Goal: Navigation & Orientation: Find specific page/section

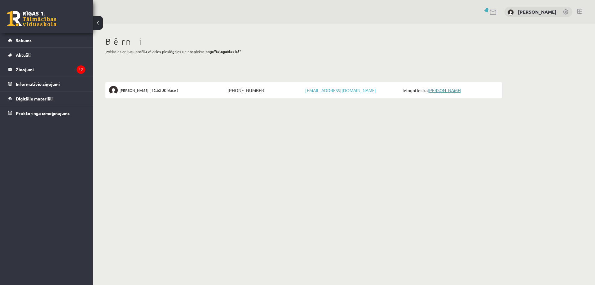
click at [443, 90] on link "[PERSON_NAME]" at bounding box center [445, 90] width 34 height 6
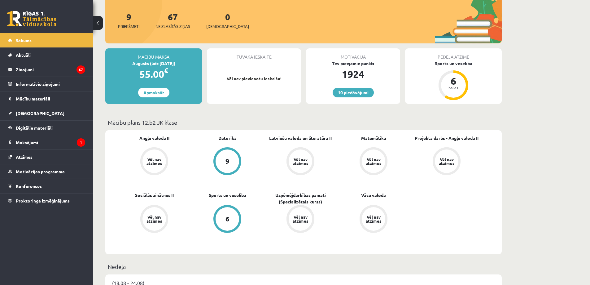
scroll to position [93, 0]
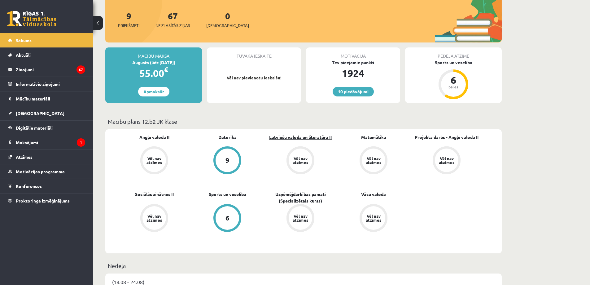
click at [296, 137] on link "Latviešu valoda un literatūra II" at bounding box center [300, 137] width 63 height 7
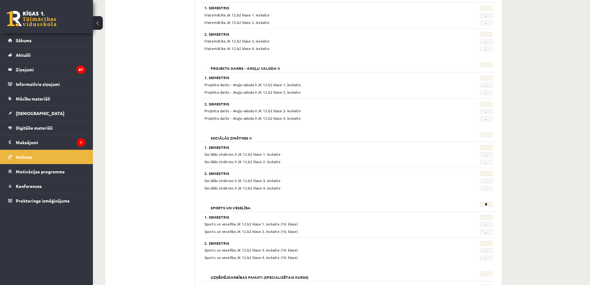
scroll to position [326, 0]
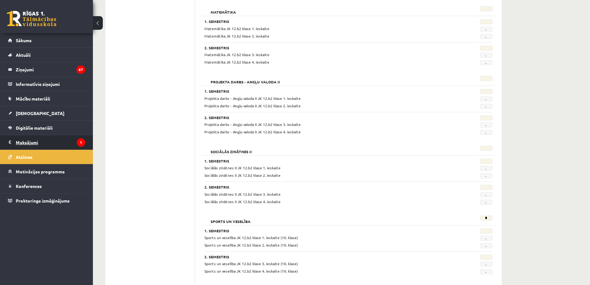
click at [51, 141] on legend "Maksājumi 1" at bounding box center [50, 142] width 69 height 14
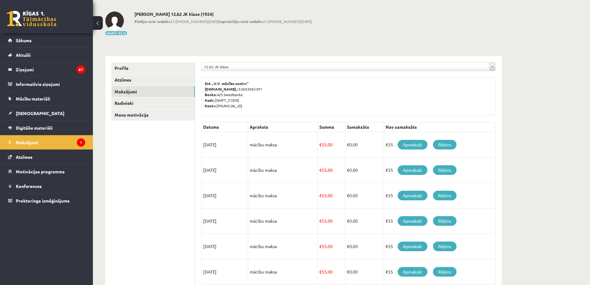
scroll to position [99, 0]
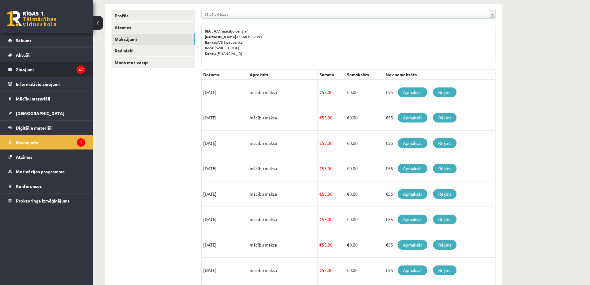
click at [30, 69] on legend "Ziņojumi 67" at bounding box center [50, 69] width 69 height 14
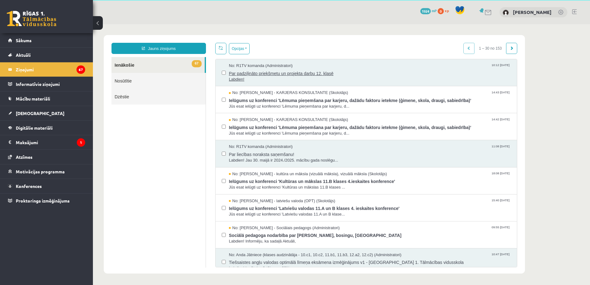
click at [302, 73] on span "Par padziļināto priekšmetu un projekta darbu 12. klasē" at bounding box center [370, 73] width 282 height 8
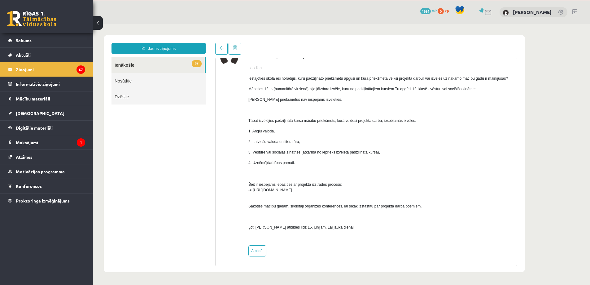
scroll to position [39, 0]
click at [28, 69] on legend "Ziņojumi 67" at bounding box center [50, 69] width 69 height 14
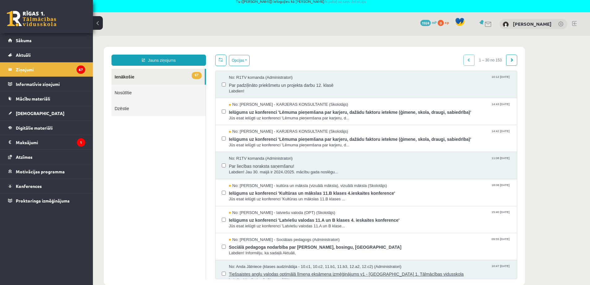
scroll to position [0, 0]
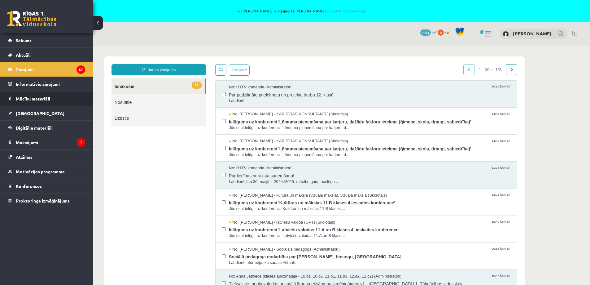
click at [36, 98] on span "Mācību materiāli" at bounding box center [33, 99] width 34 height 6
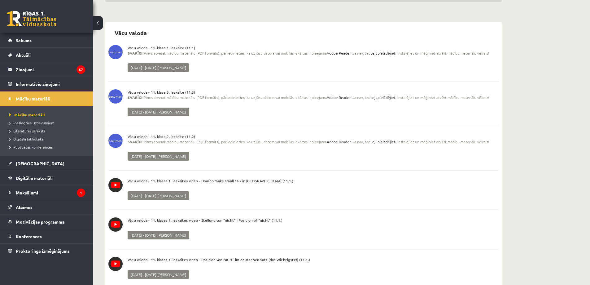
scroll to position [155, 0]
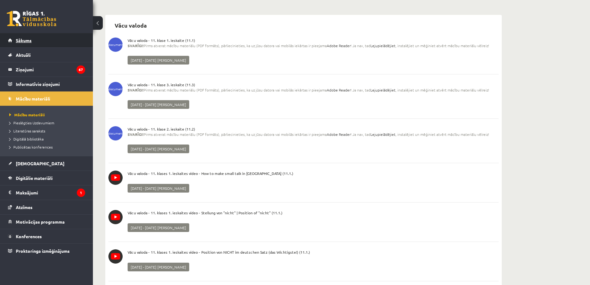
click at [28, 41] on span "Sākums" at bounding box center [24, 40] width 16 height 6
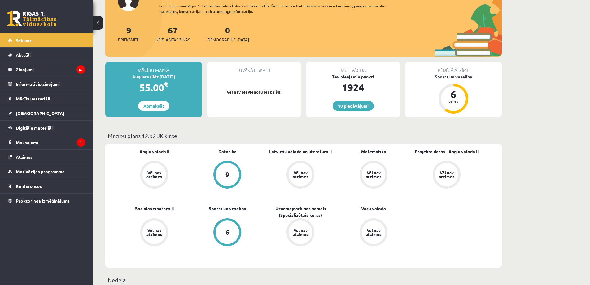
scroll to position [124, 0]
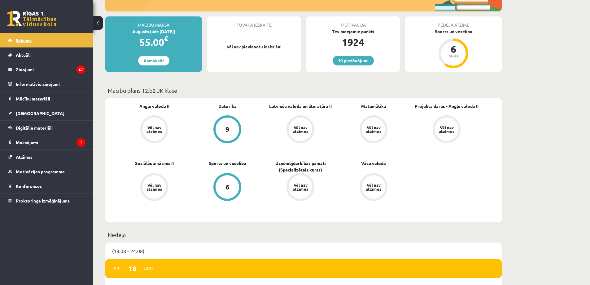
click at [26, 39] on span "Sākums" at bounding box center [24, 40] width 16 height 6
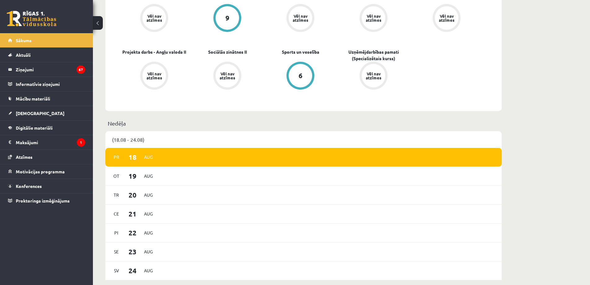
scroll to position [165, 0]
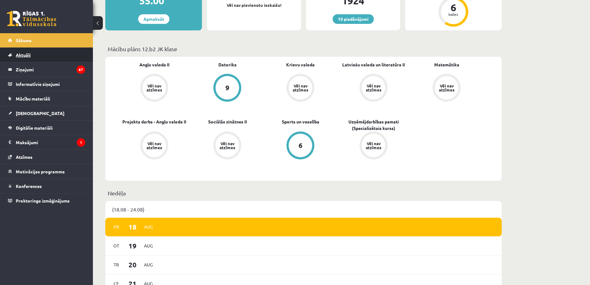
click at [25, 54] on span "Aktuāli" at bounding box center [23, 55] width 15 height 6
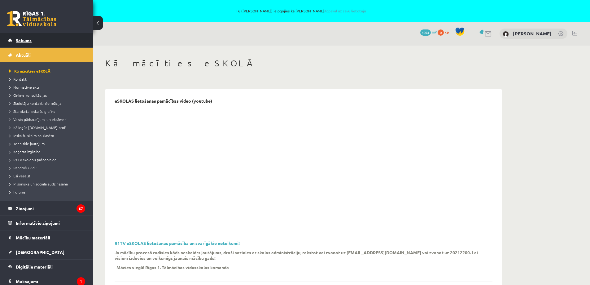
click at [24, 40] on span "Sākums" at bounding box center [24, 40] width 16 height 6
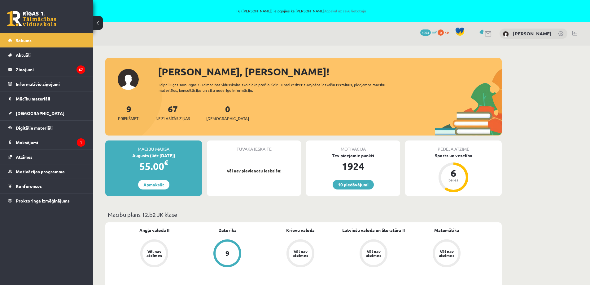
click at [331, 12] on link "Atpakaļ uz savu lietotāju" at bounding box center [345, 10] width 42 height 5
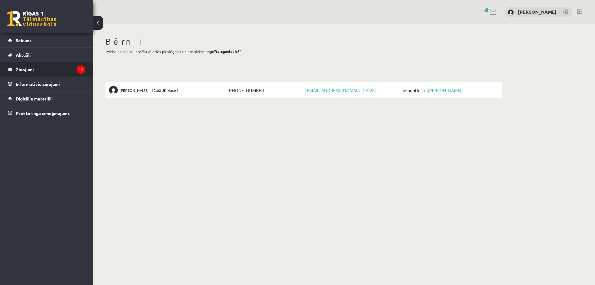
click at [20, 68] on legend "Ziņojumi 17" at bounding box center [50, 69] width 69 height 14
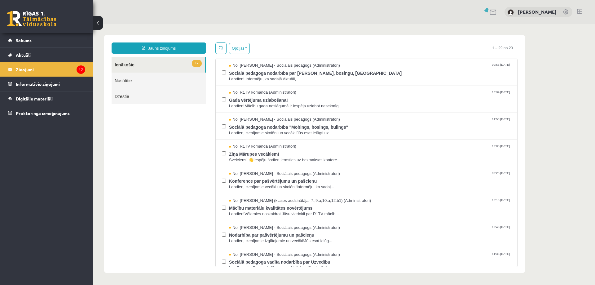
click at [579, 10] on link at bounding box center [579, 11] width 5 height 5
